Goal: Information Seeking & Learning: Learn about a topic

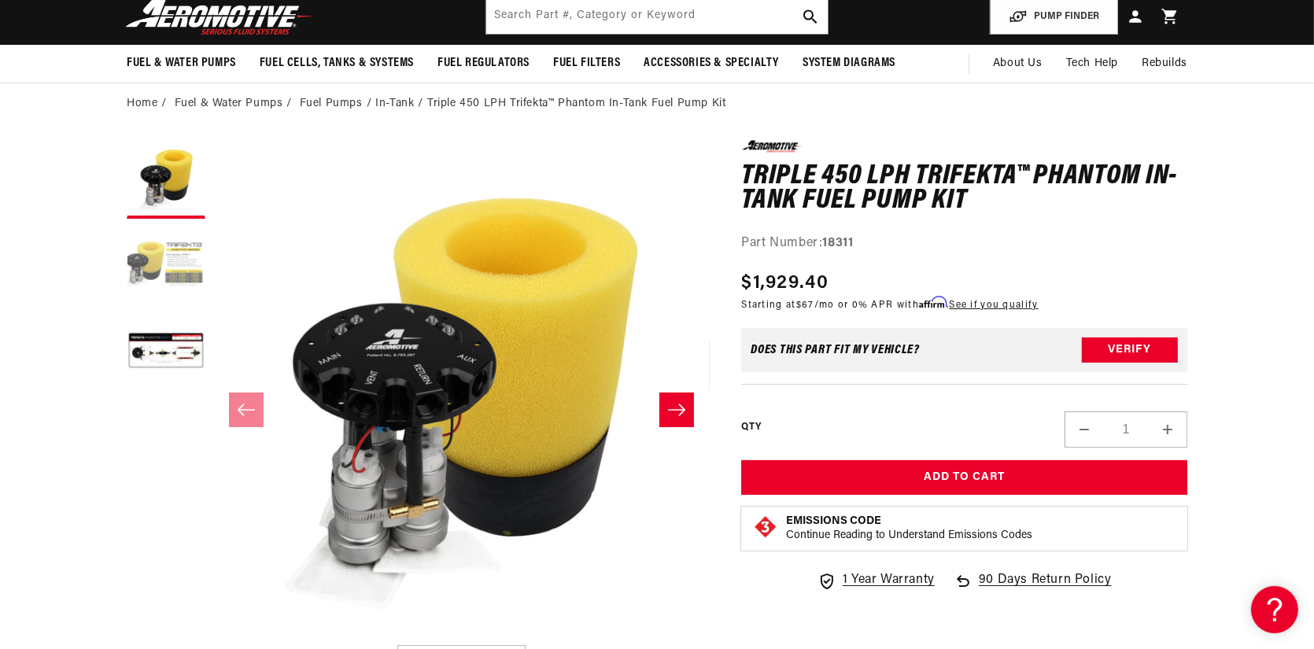
click at [196, 269] on button "Load image 2 in gallery view" at bounding box center [166, 266] width 79 height 79
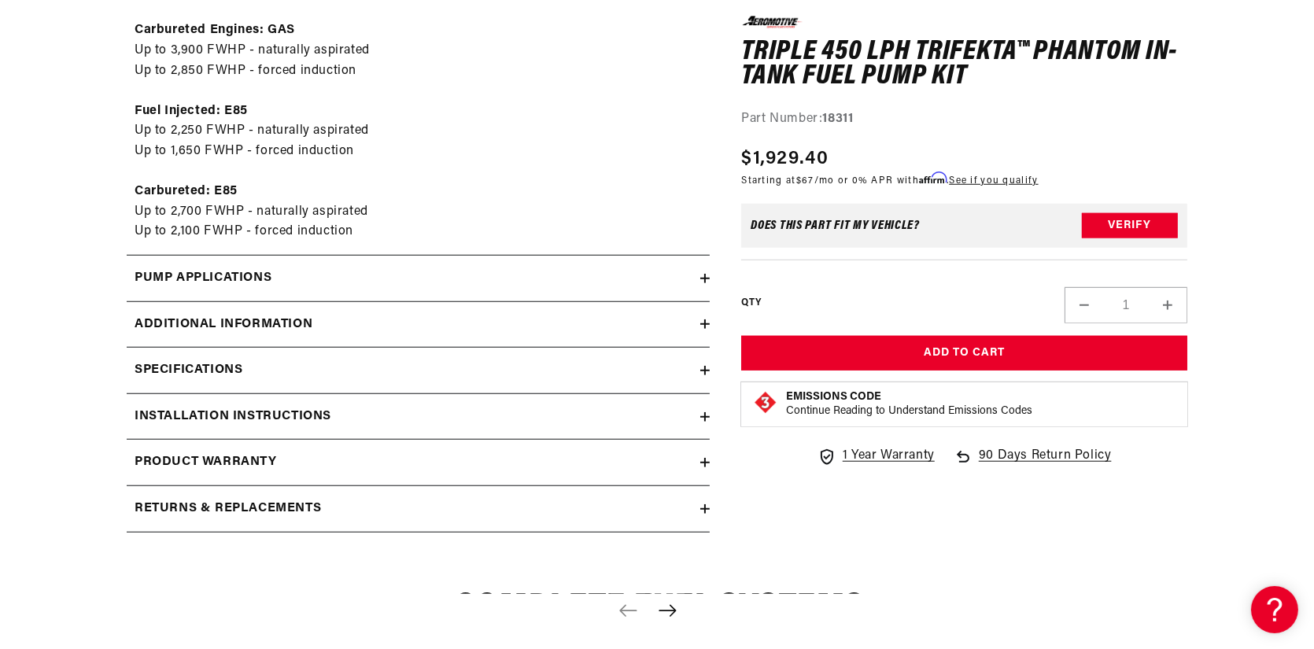
scroll to position [1732, 0]
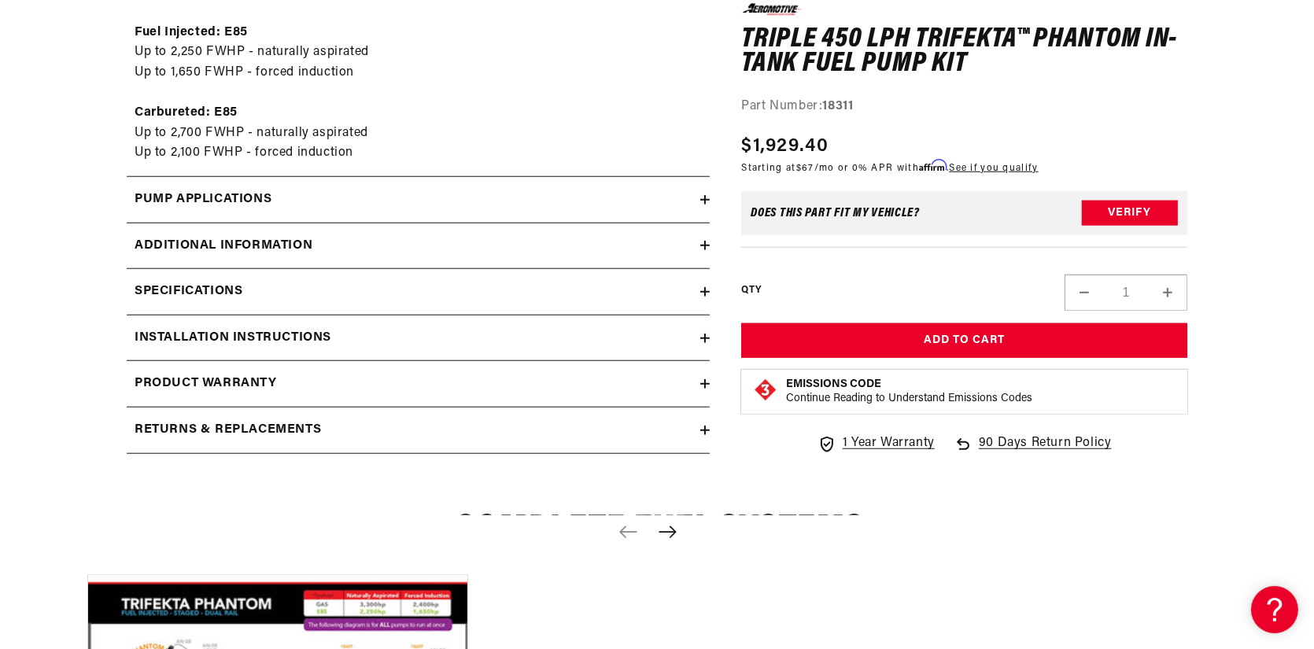
click at [364, 290] on div "Specifications" at bounding box center [414, 292] width 574 height 20
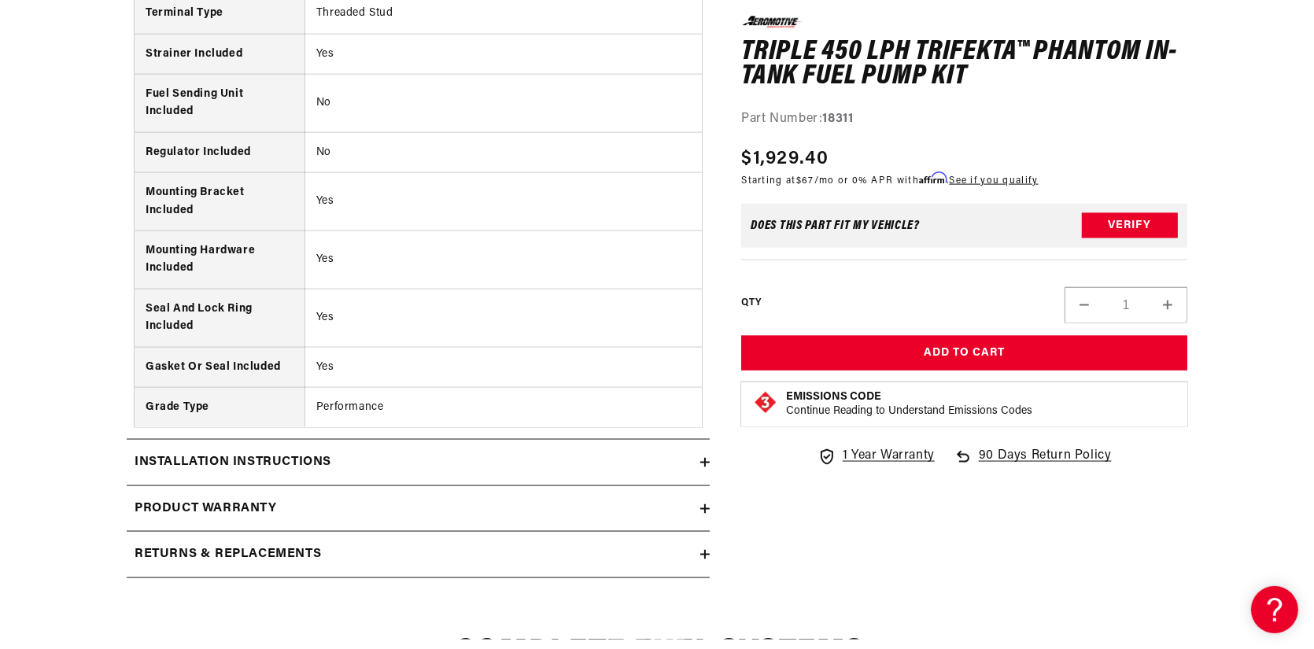
scroll to position [2833, 0]
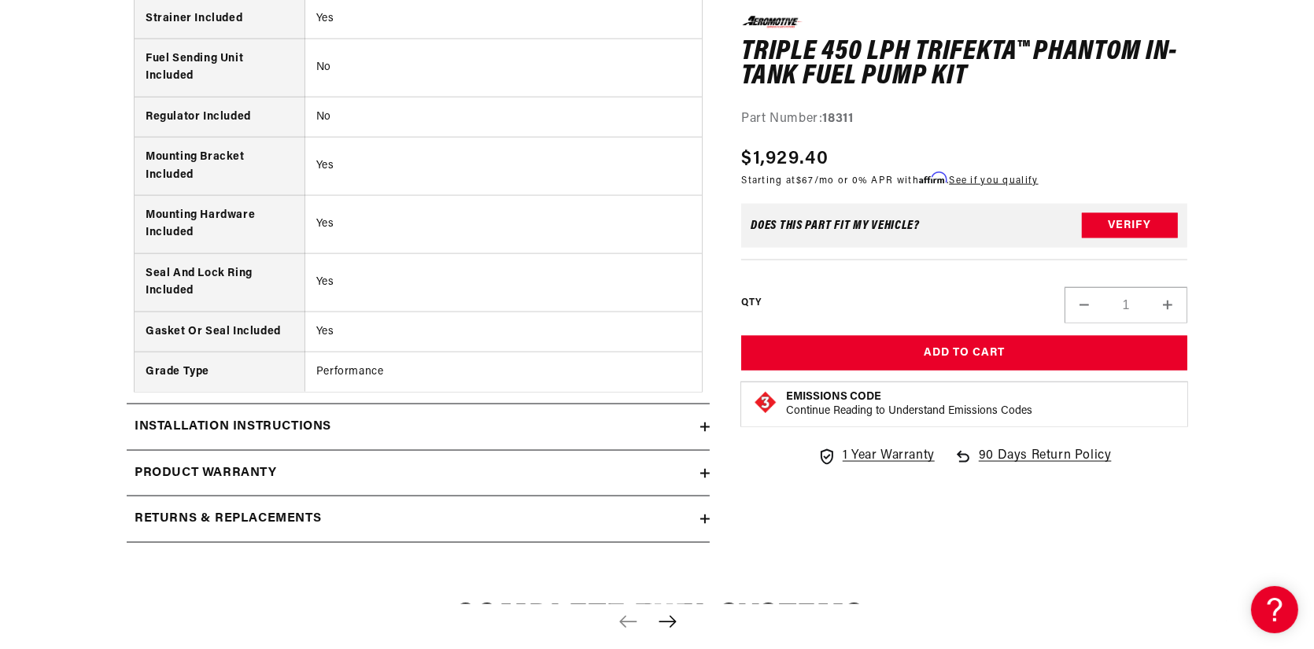
click at [471, 423] on div "Installation Instructions" at bounding box center [414, 427] width 574 height 20
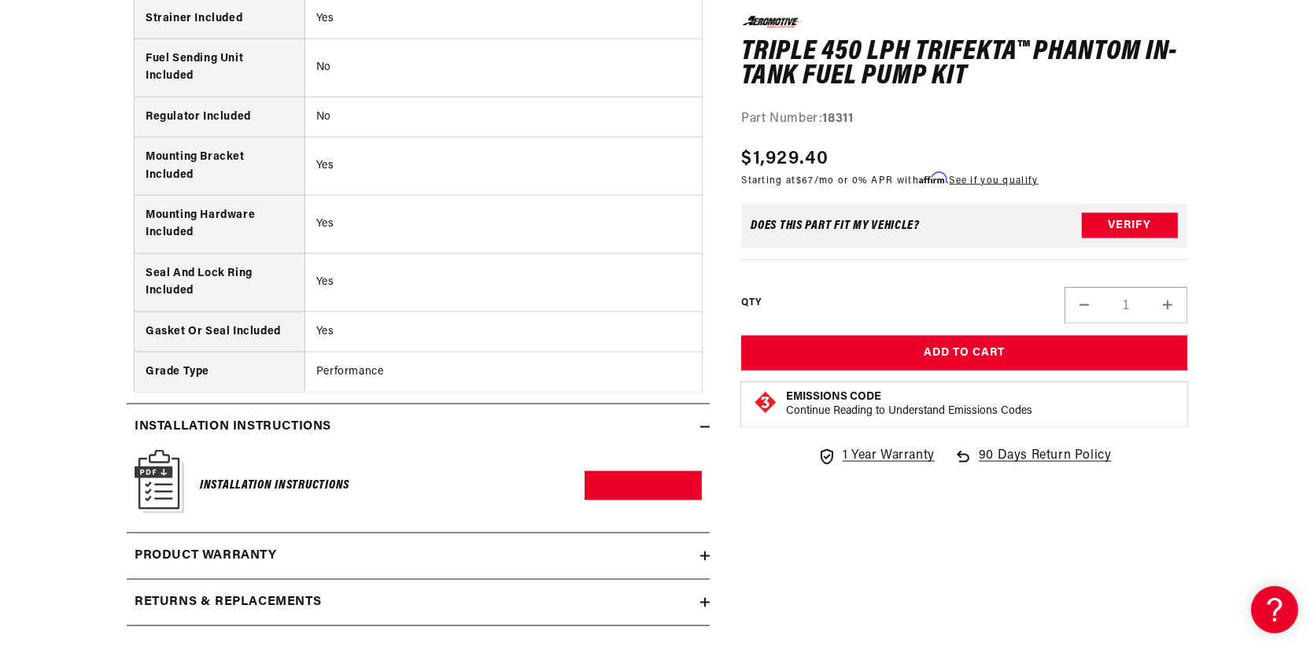
click at [482, 422] on div "Installation Instructions" at bounding box center [414, 427] width 574 height 20
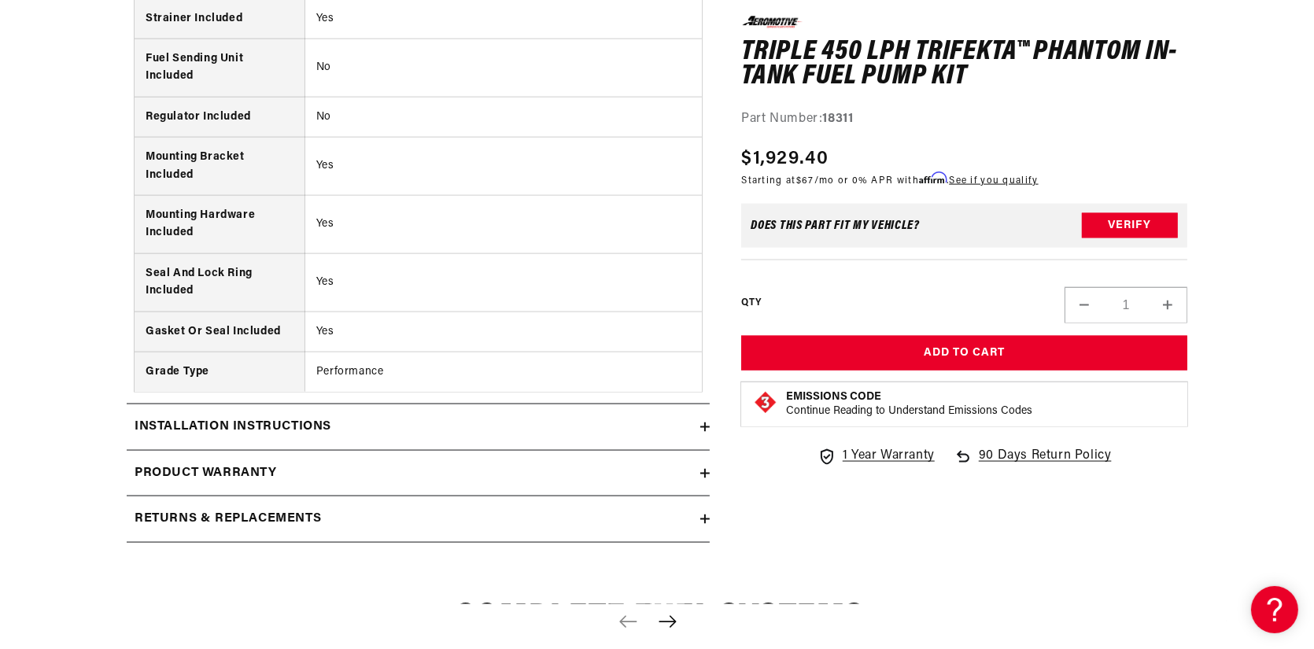
click at [465, 468] on div "Product warranty" at bounding box center [414, 474] width 574 height 20
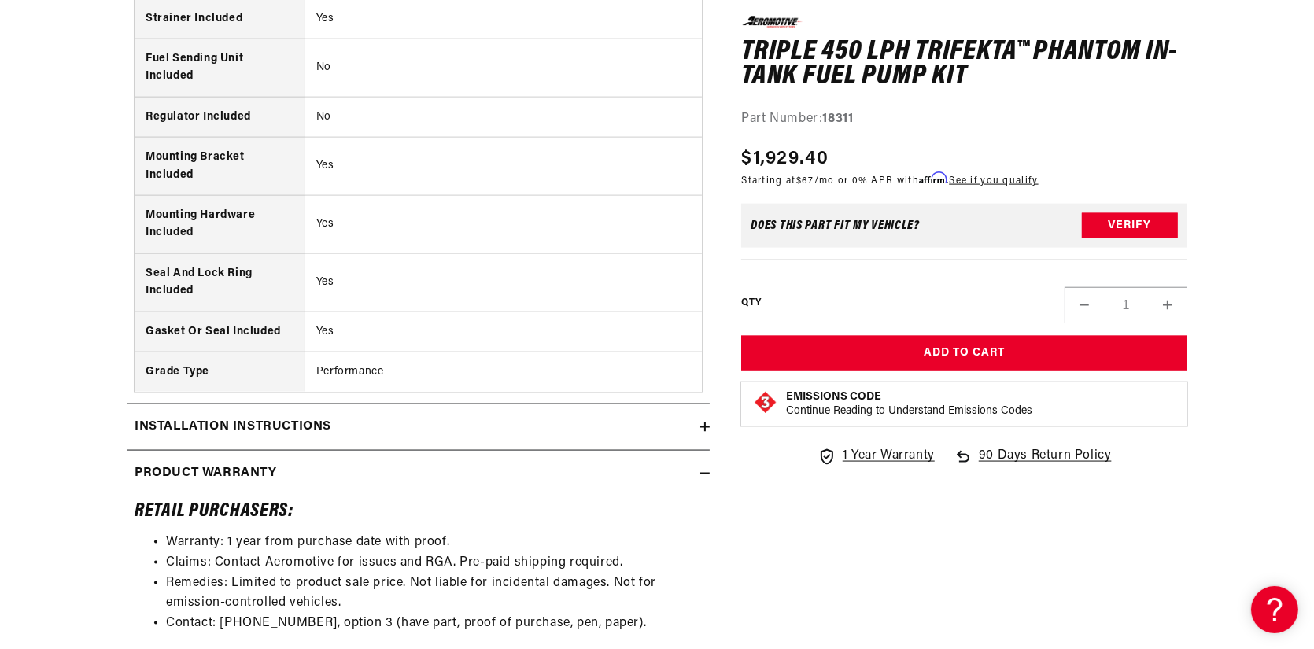
click at [465, 468] on div "Product warranty" at bounding box center [414, 474] width 574 height 20
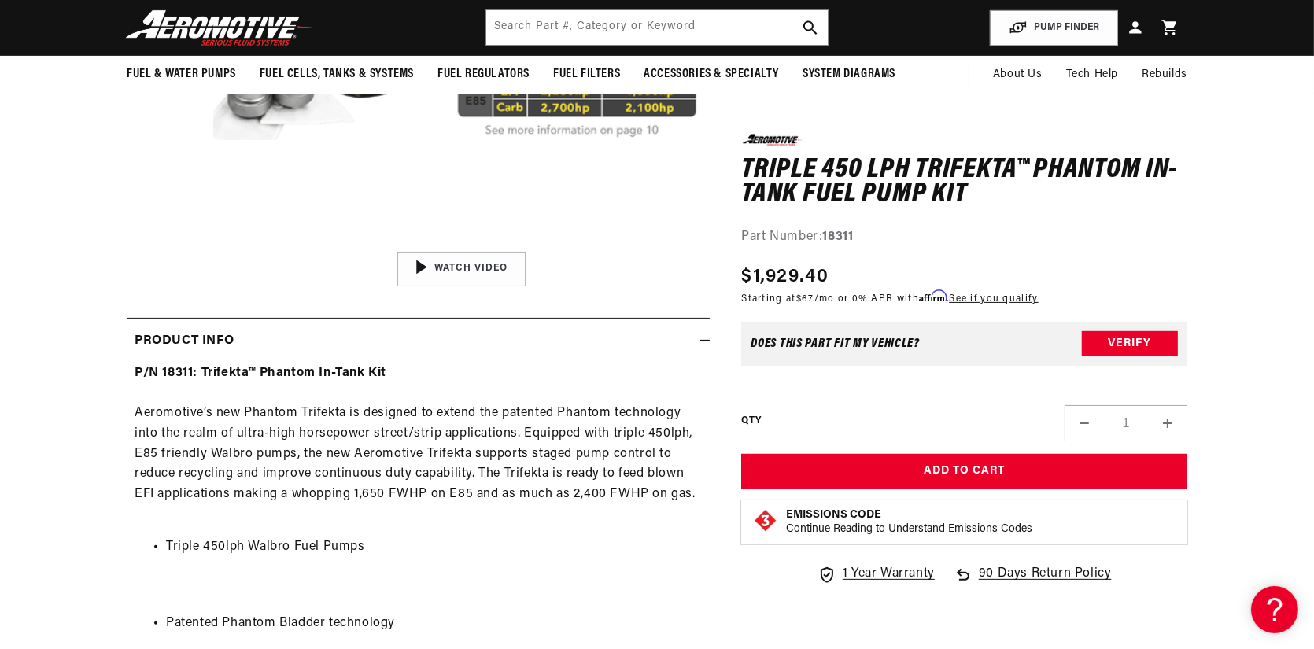
scroll to position [0, 0]
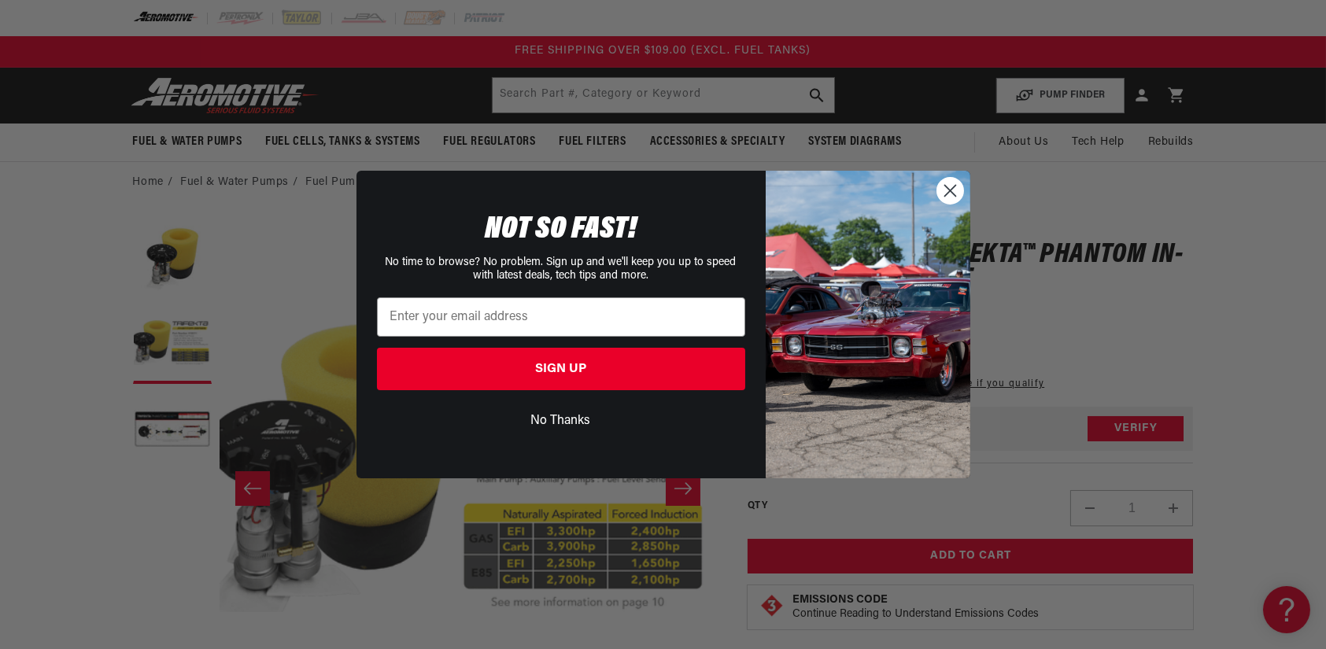
click at [941, 186] on circle "Close dialog" at bounding box center [950, 191] width 26 height 26
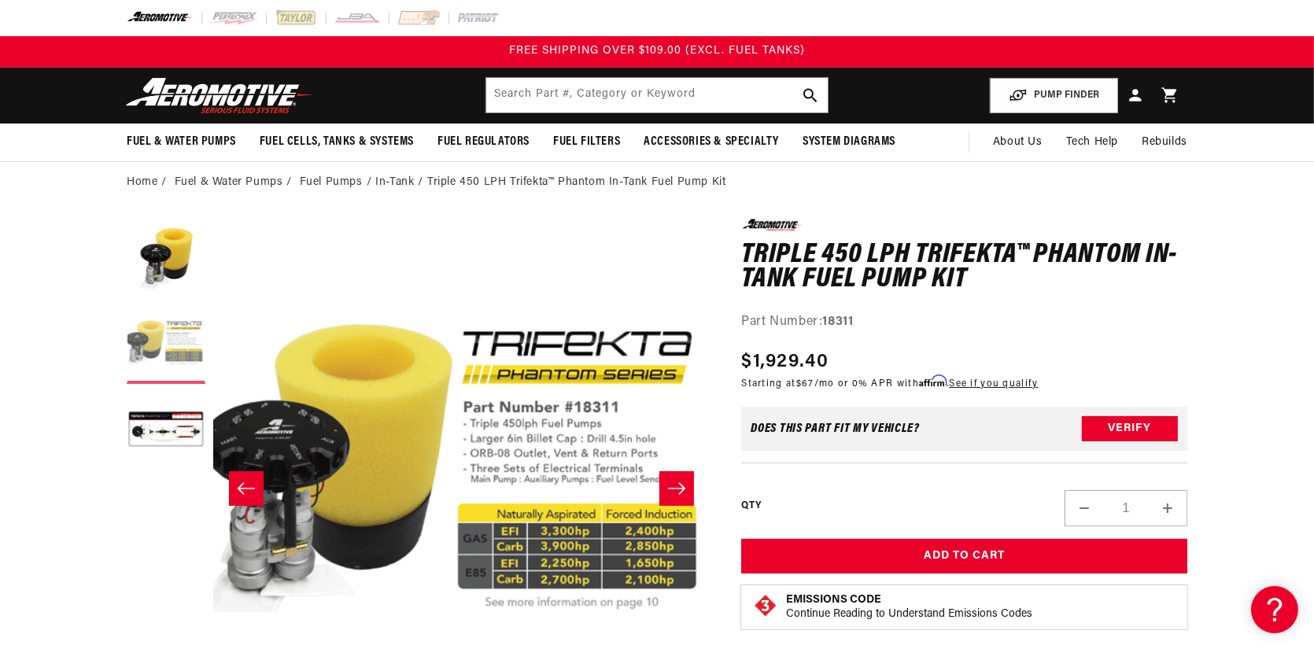
click at [167, 327] on button "Load image 2 in gallery view" at bounding box center [166, 344] width 79 height 79
click at [176, 343] on button "Load image 2 in gallery view" at bounding box center [166, 344] width 79 height 79
click at [164, 423] on button "Load image 3 in gallery view" at bounding box center [166, 431] width 79 height 79
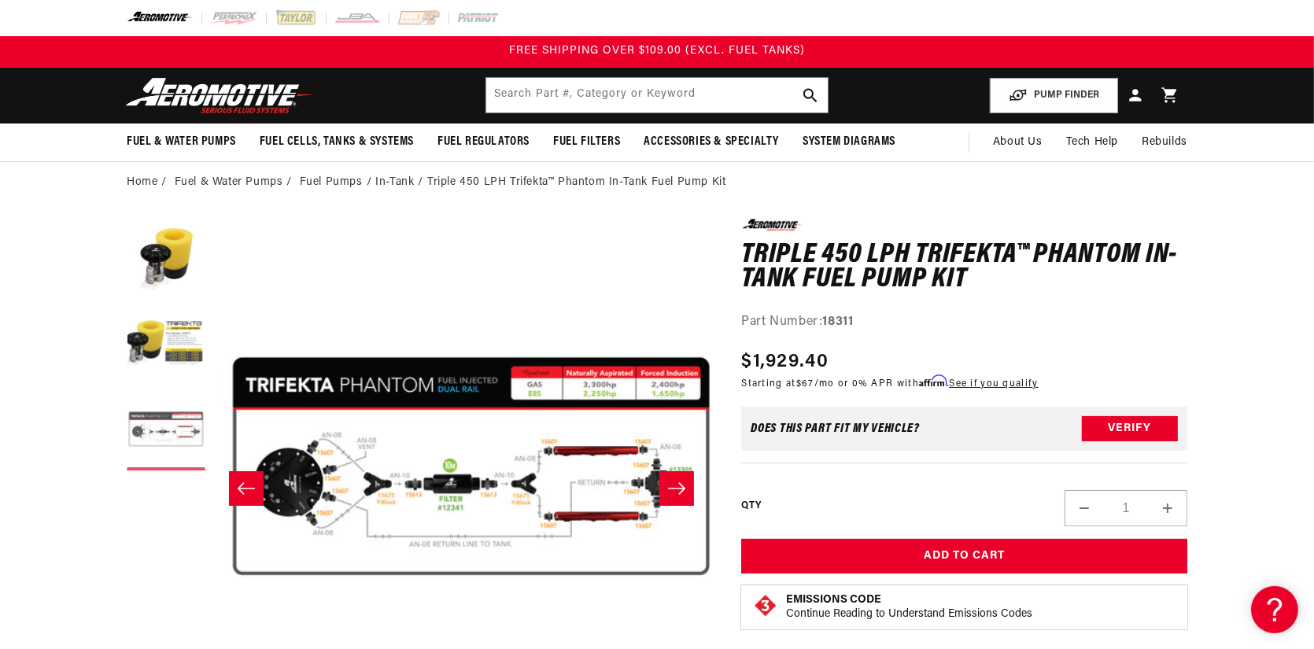
scroll to position [0, 994]
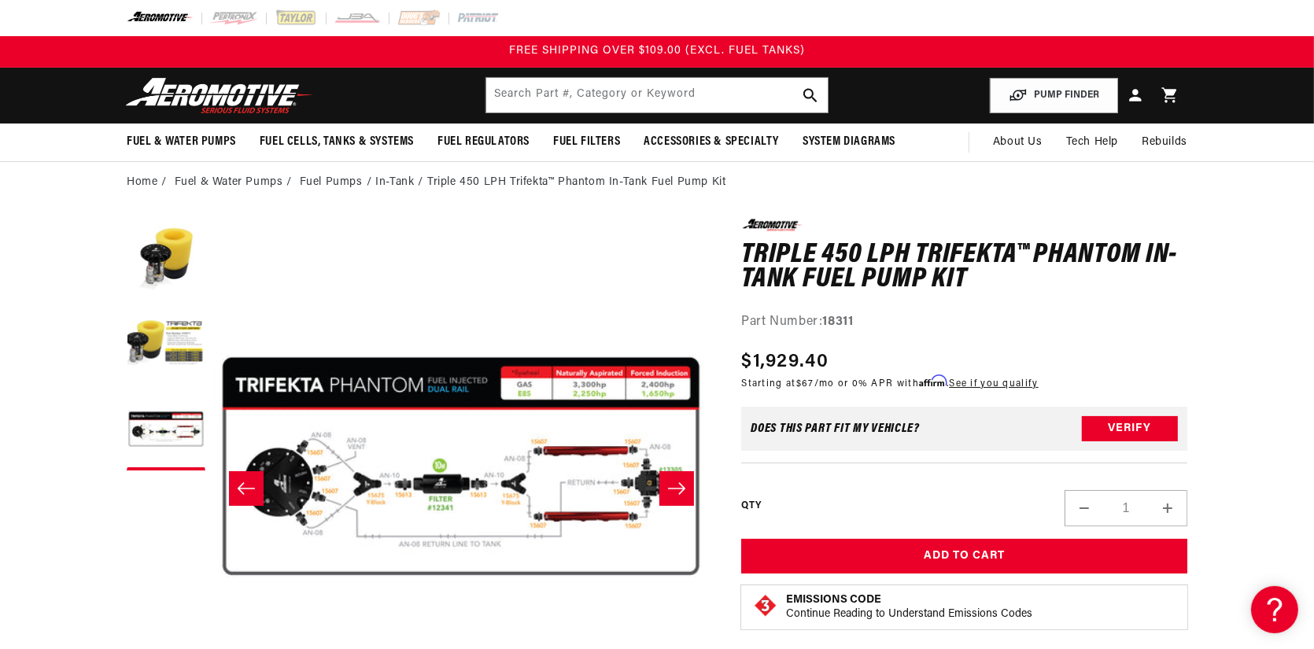
click at [670, 485] on icon "Slide right" at bounding box center [676, 489] width 19 height 16
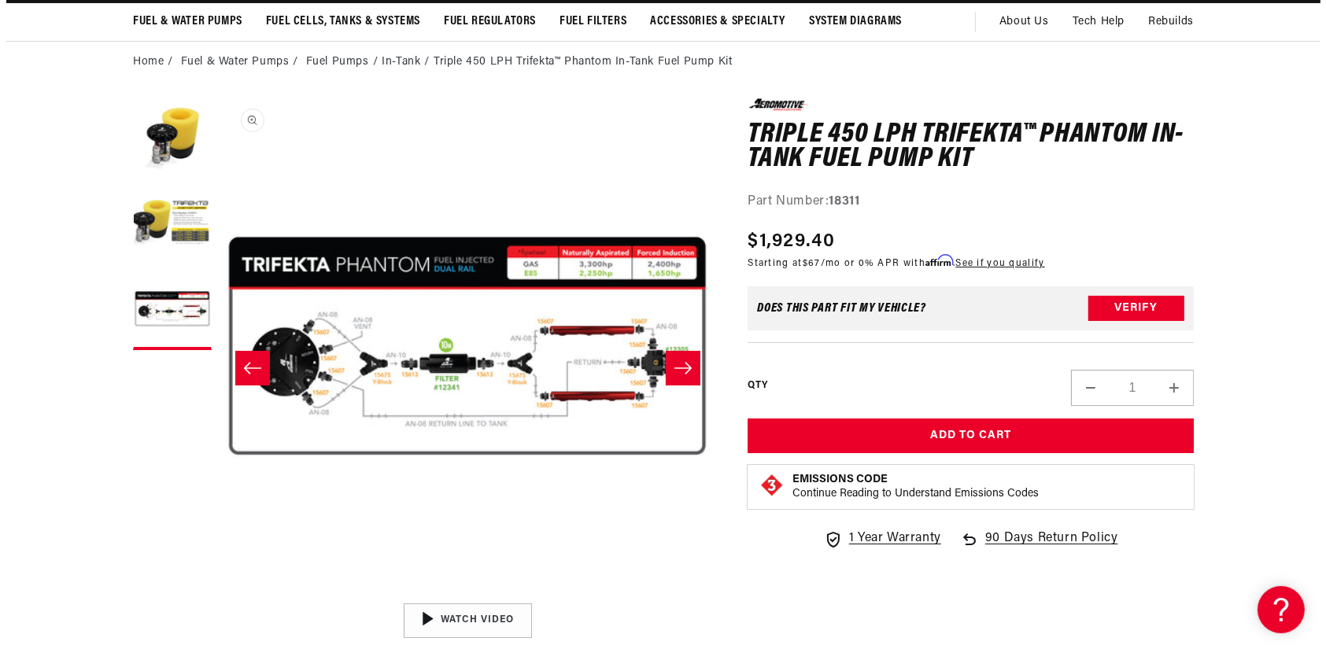
scroll to position [157, 0]
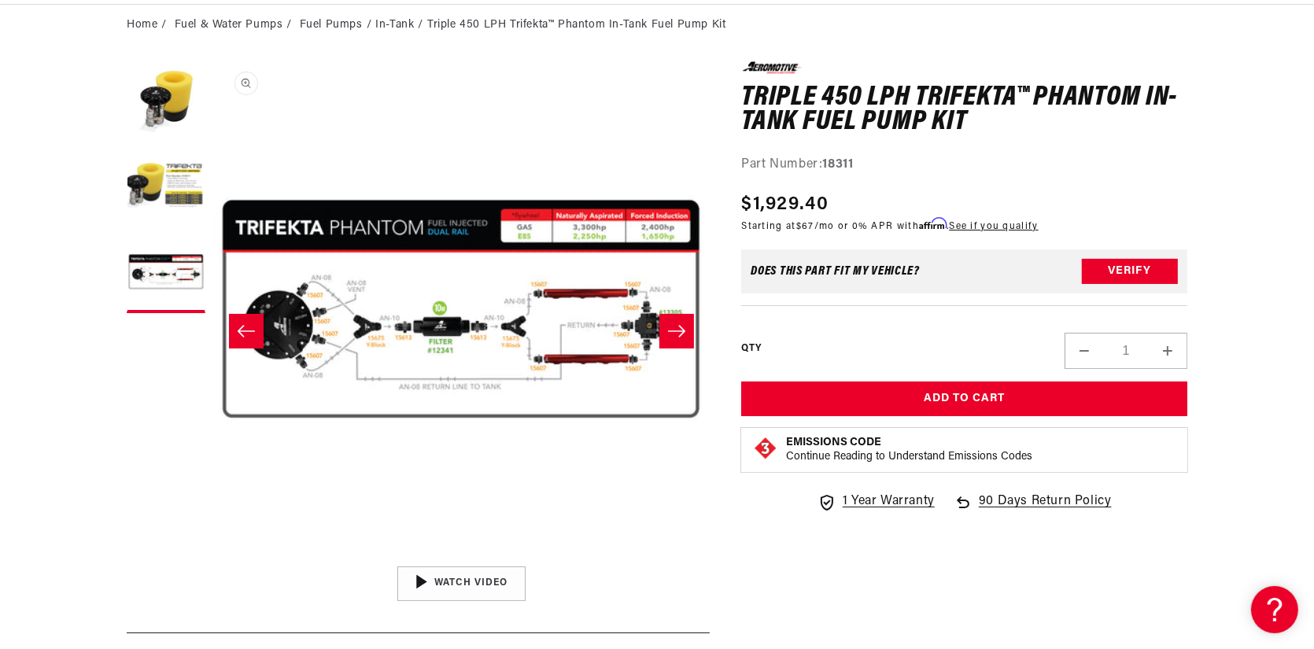
click at [213, 559] on button "Open media 3 in modal" at bounding box center [213, 559] width 0 height 0
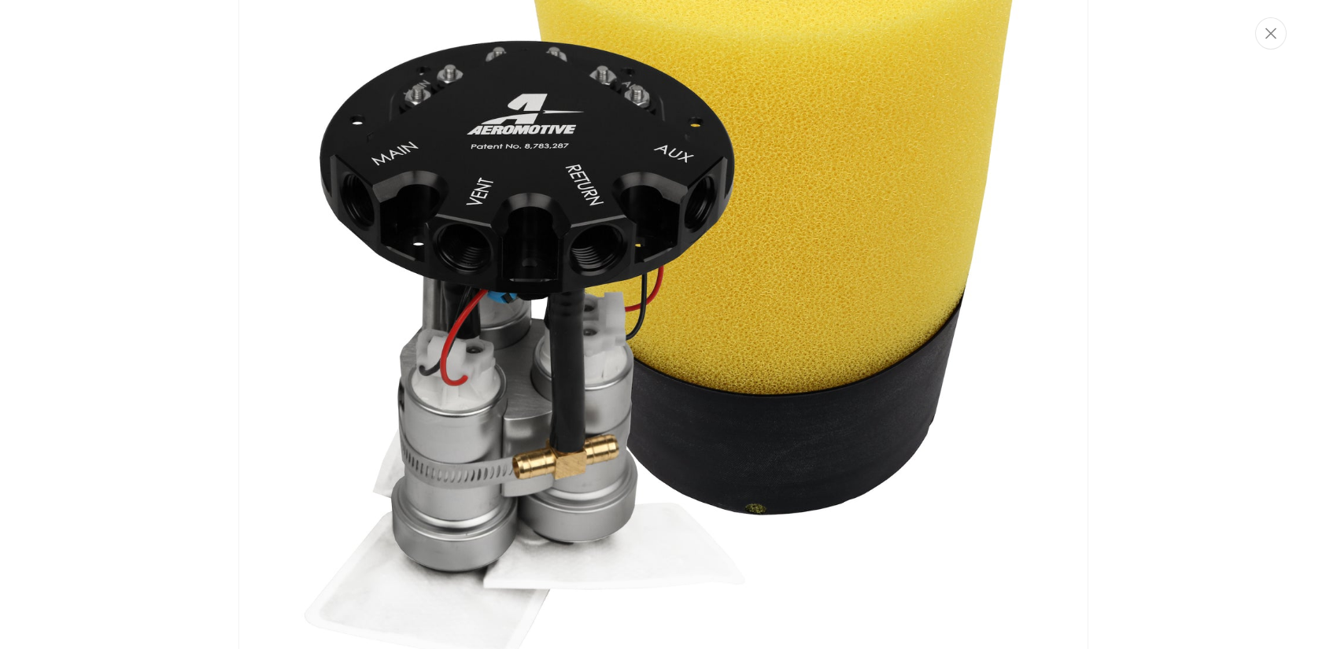
scroll to position [0, 0]
